Goal: Entertainment & Leisure: Consume media (video, audio)

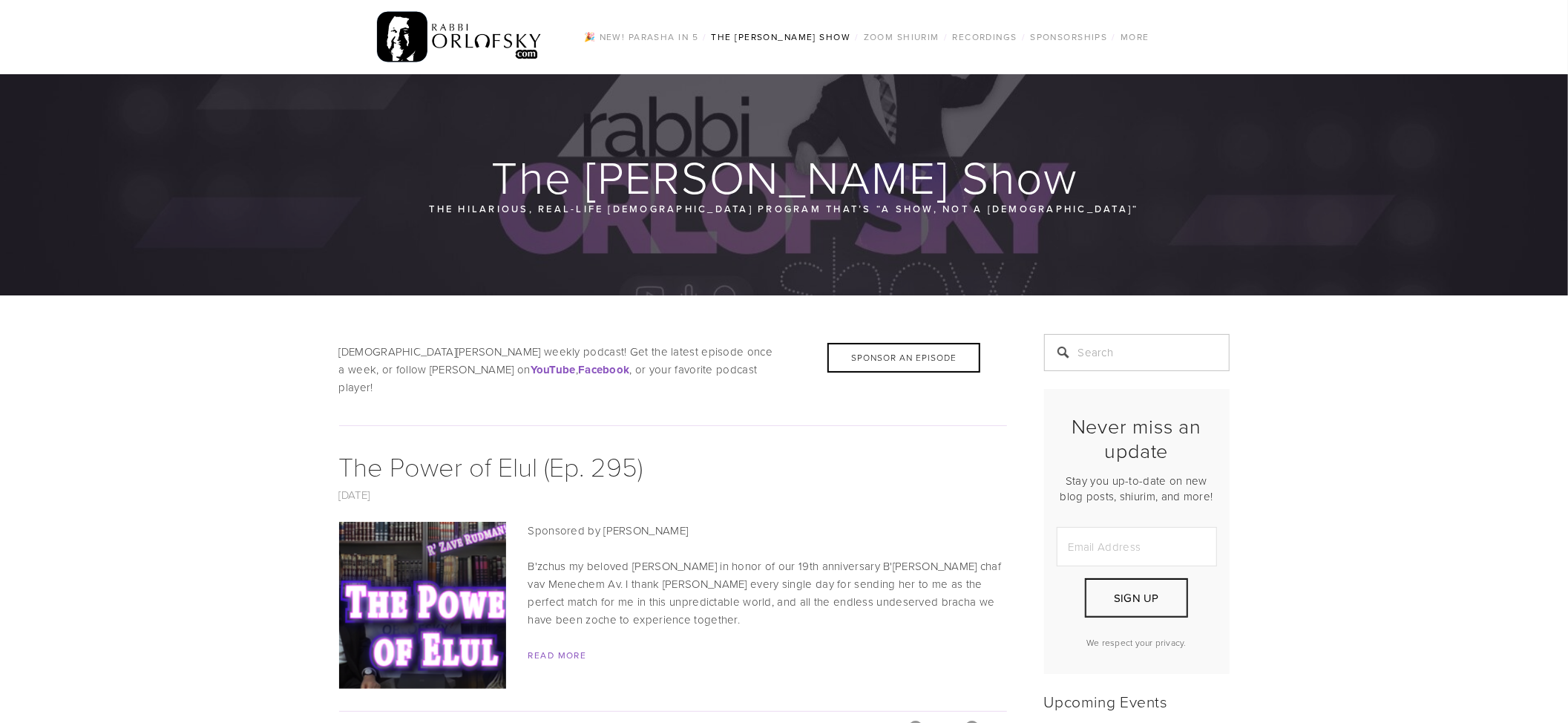
click at [440, 607] on img at bounding box center [422, 605] width 297 height 167
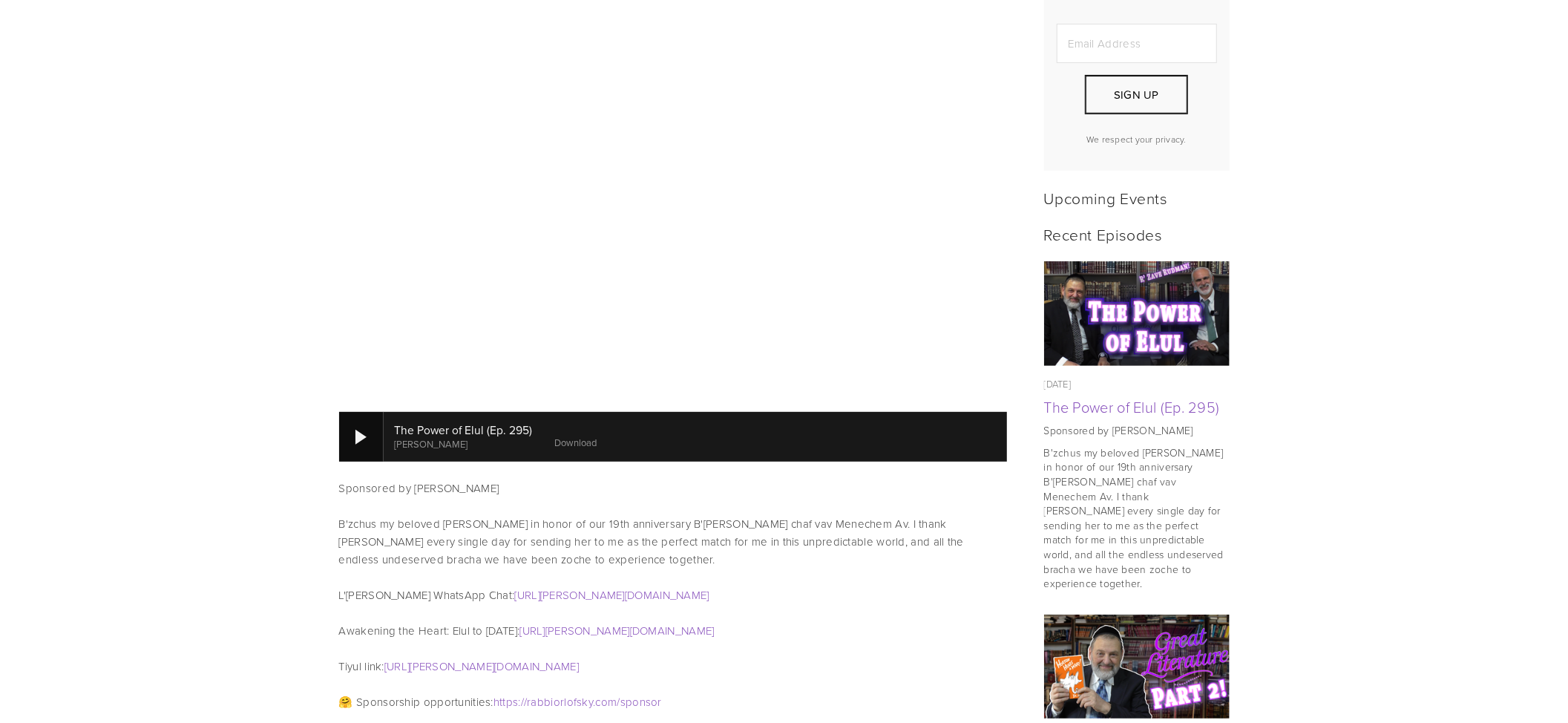
click at [360, 412] on div at bounding box center [361, 436] width 45 height 49
click at [365, 420] on div at bounding box center [361, 436] width 45 height 49
